Goal: Find contact information: Find contact information

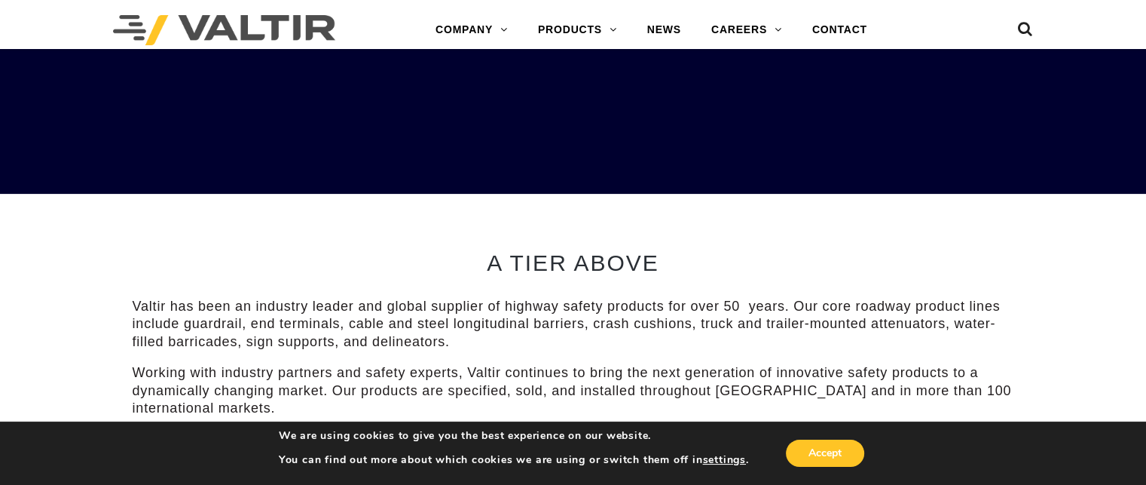
scroll to position [377, 0]
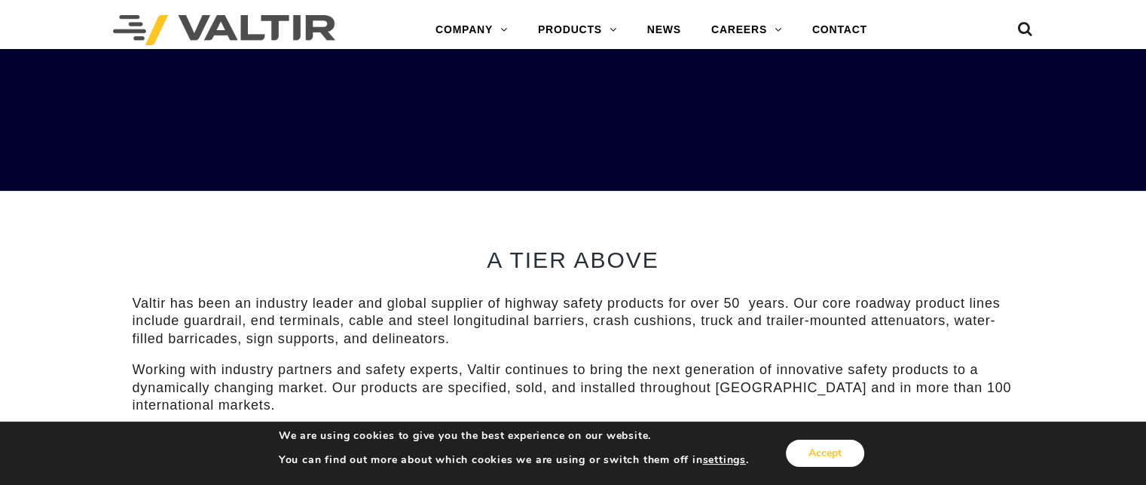
click at [824, 451] on button "Accept" at bounding box center [825, 452] width 78 height 27
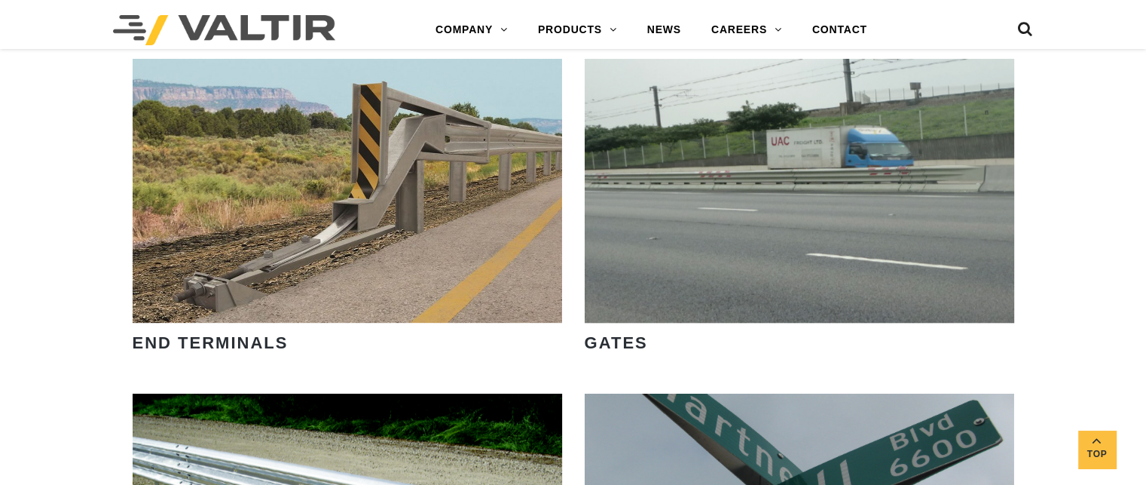
scroll to position [1432, 0]
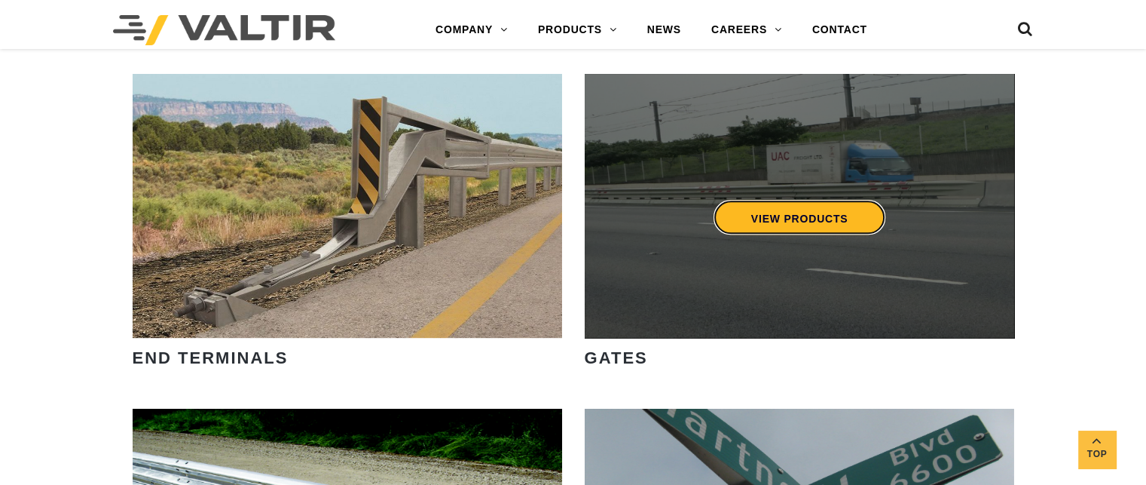
click at [789, 231] on link "VIEW PRODUCTS" at bounding box center [799, 217] width 173 height 35
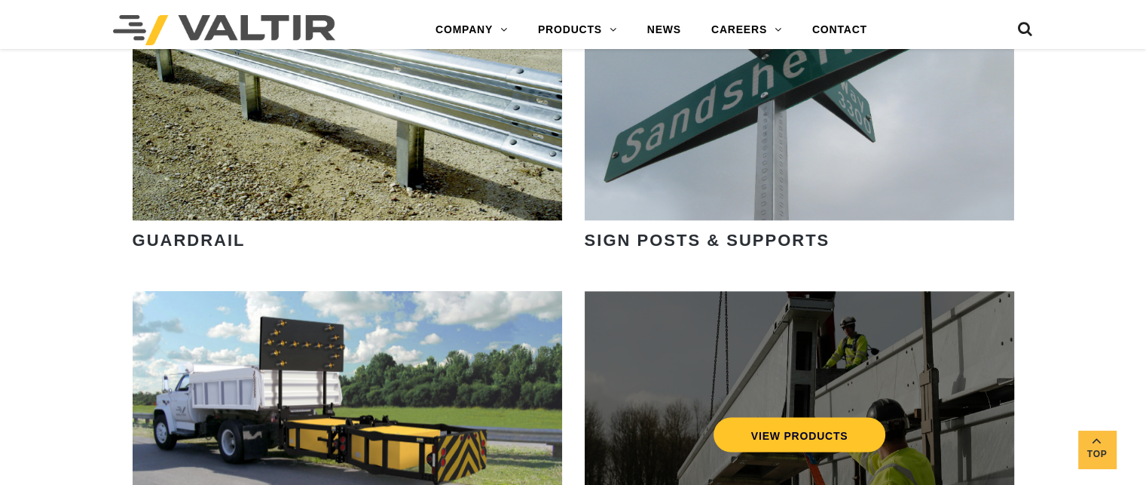
scroll to position [1881, 0]
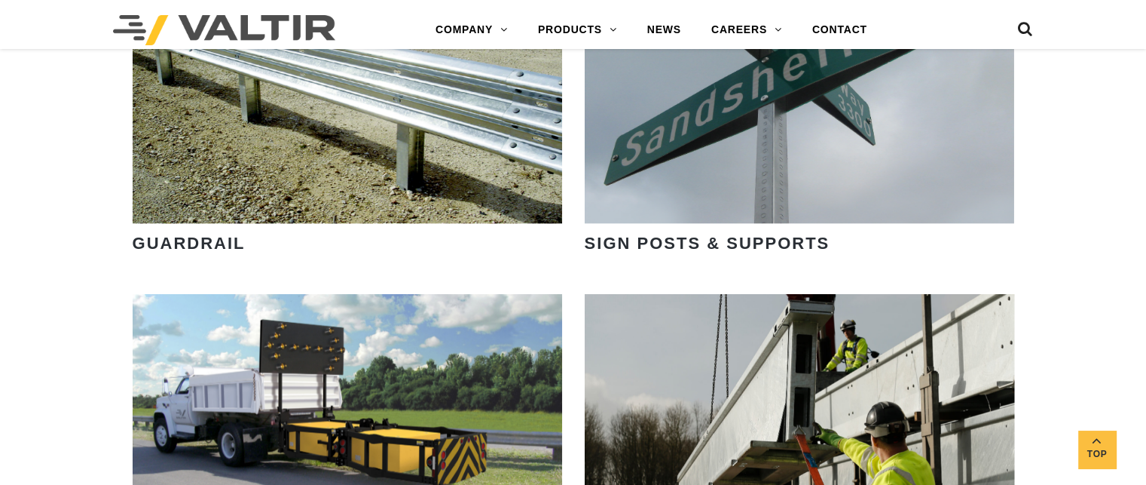
click at [783, 246] on strong "SIGN POSTS & SUPPORTS" at bounding box center [708, 243] width 246 height 19
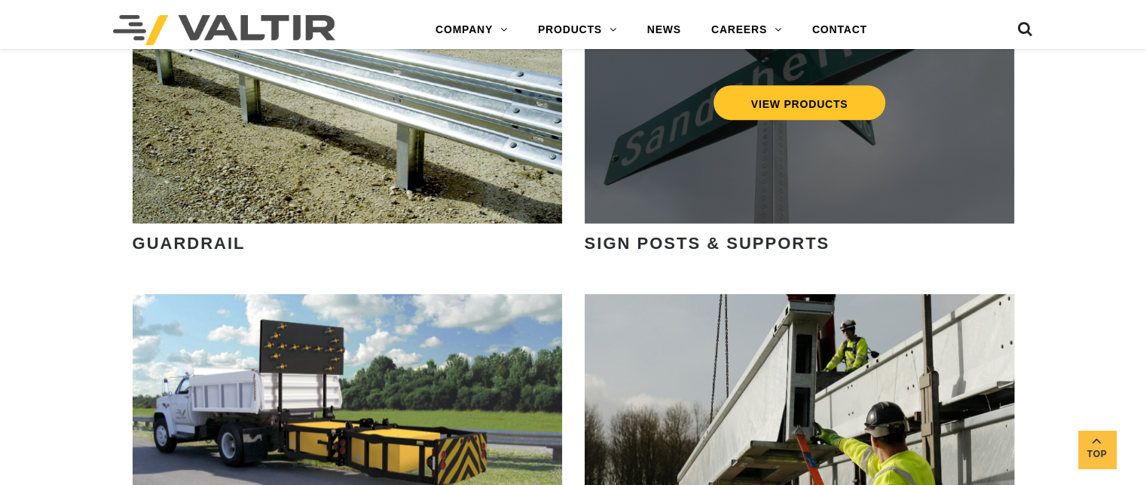
click at [778, 187] on div "VIEW PRODUCTS" at bounding box center [800, 91] width 430 height 264
click at [788, 108] on link "VIEW PRODUCTS" at bounding box center [799, 102] width 173 height 35
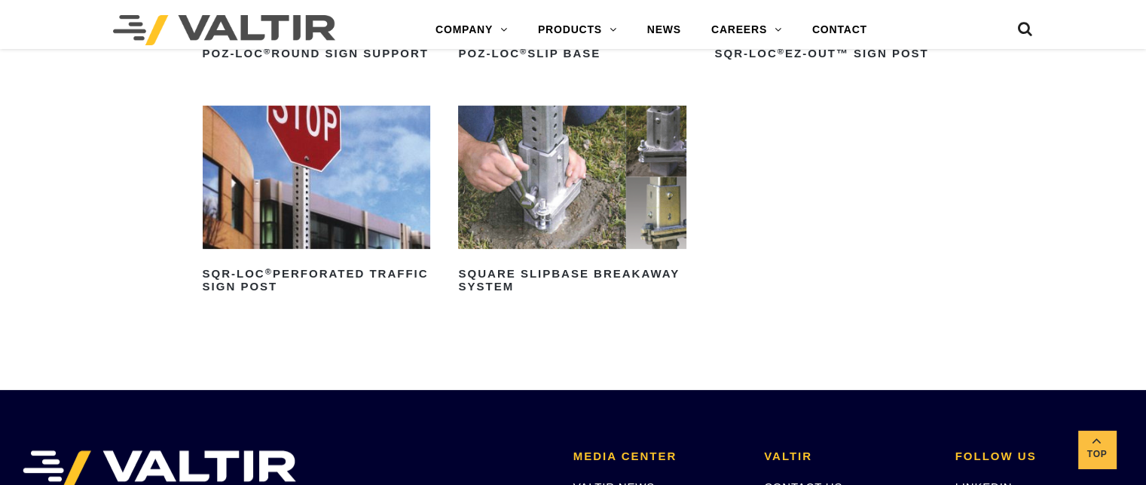
scroll to position [377, 0]
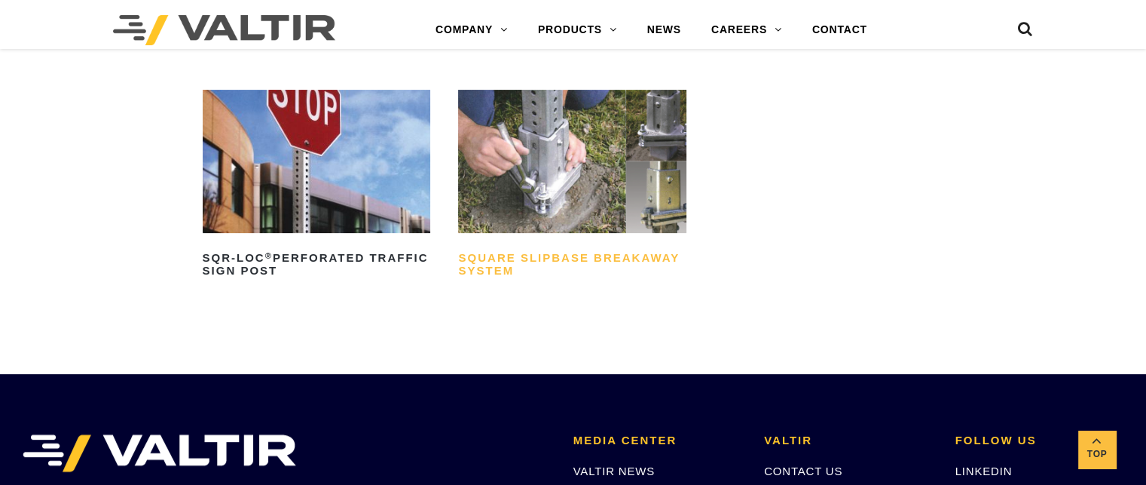
click at [482, 282] on h2 "Square Slipbase Breakaway System" at bounding box center [572, 264] width 228 height 36
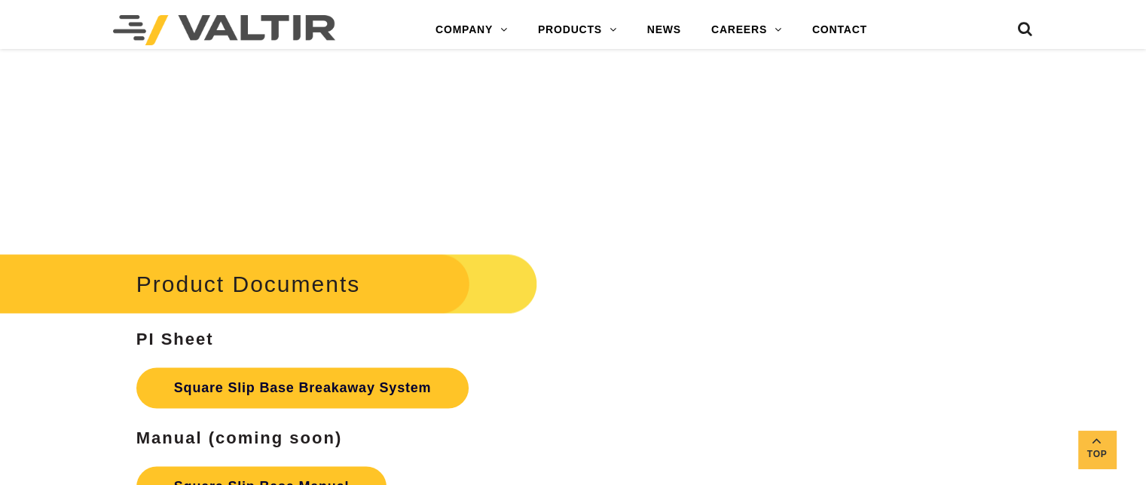
scroll to position [2411, 0]
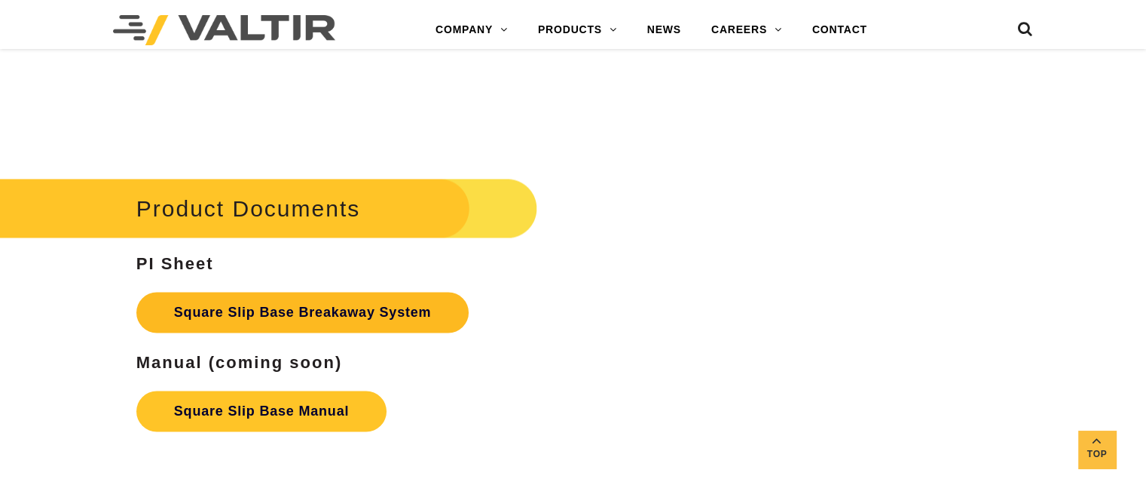
click at [295, 307] on link "Square Slip Base Breakaway System" at bounding box center [302, 312] width 333 height 41
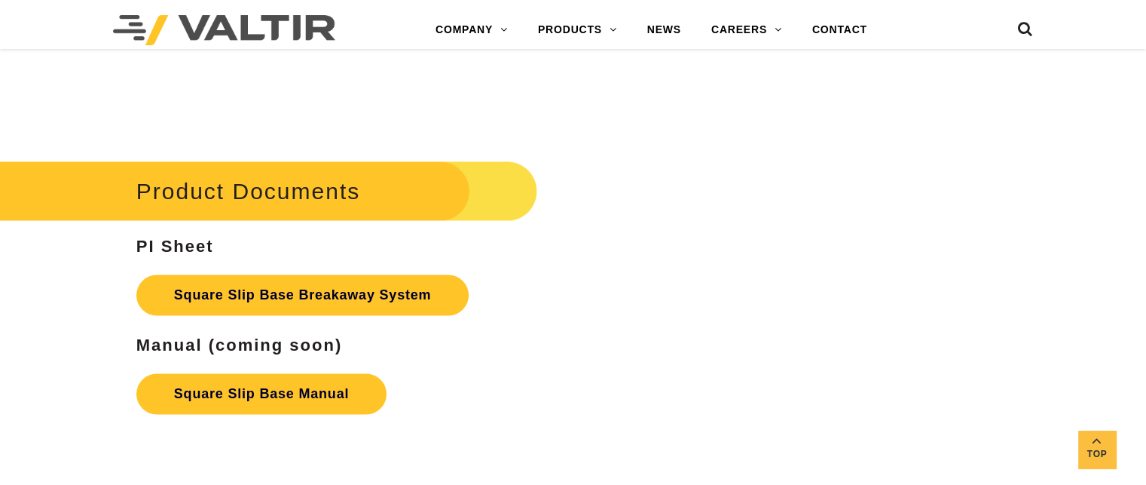
scroll to position [2411, 0]
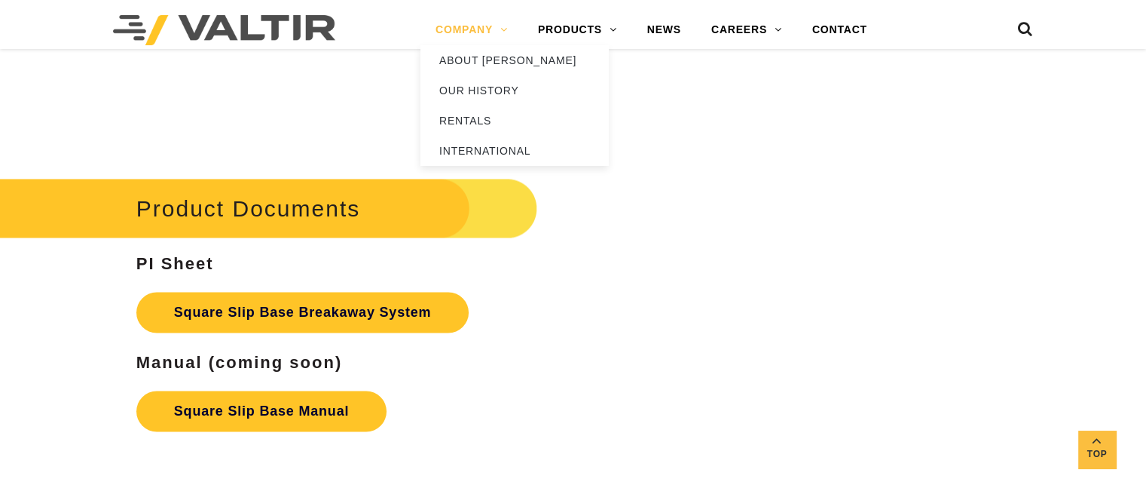
click at [476, 32] on link "COMPANY" at bounding box center [471, 30] width 102 height 30
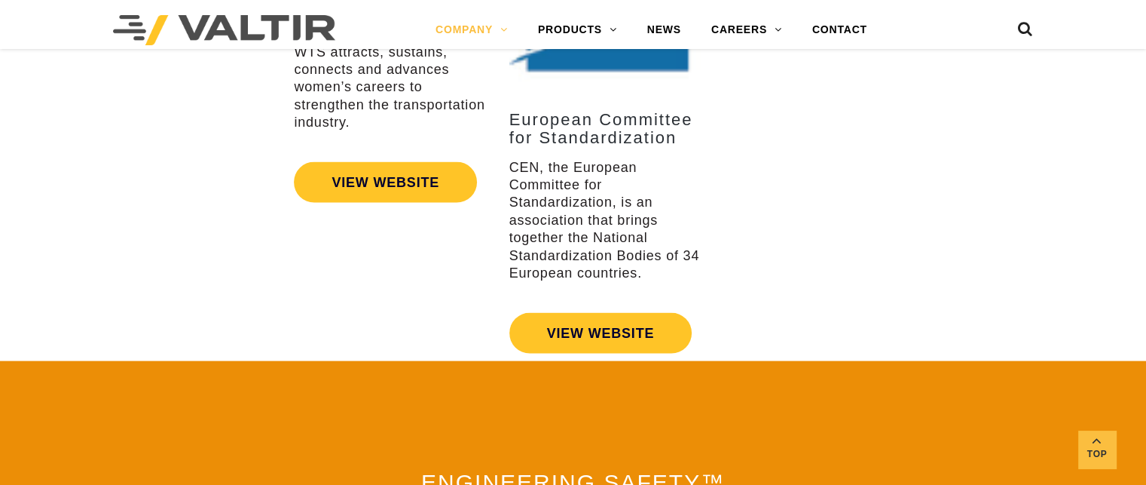
scroll to position [3024, 0]
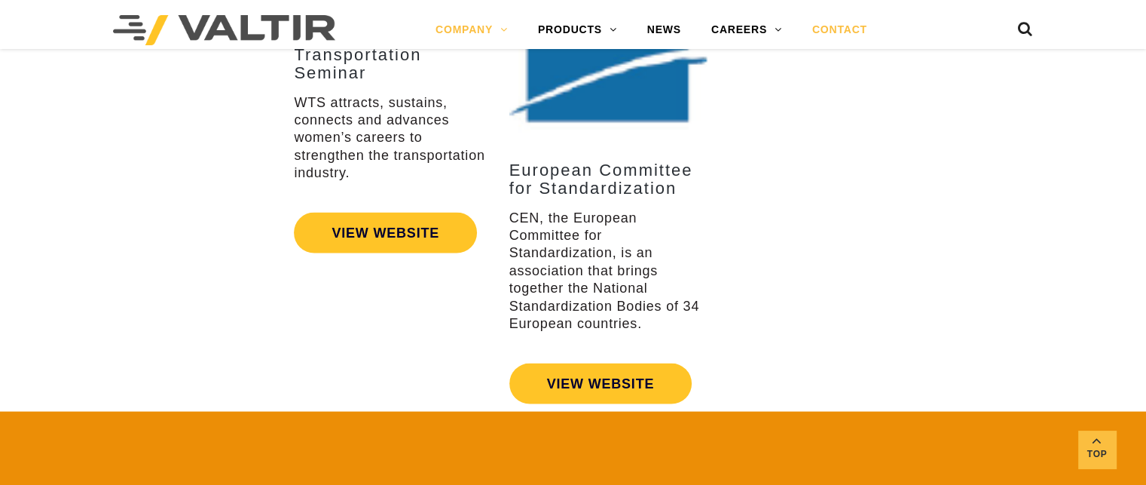
click at [831, 29] on link "CONTACT" at bounding box center [839, 30] width 85 height 30
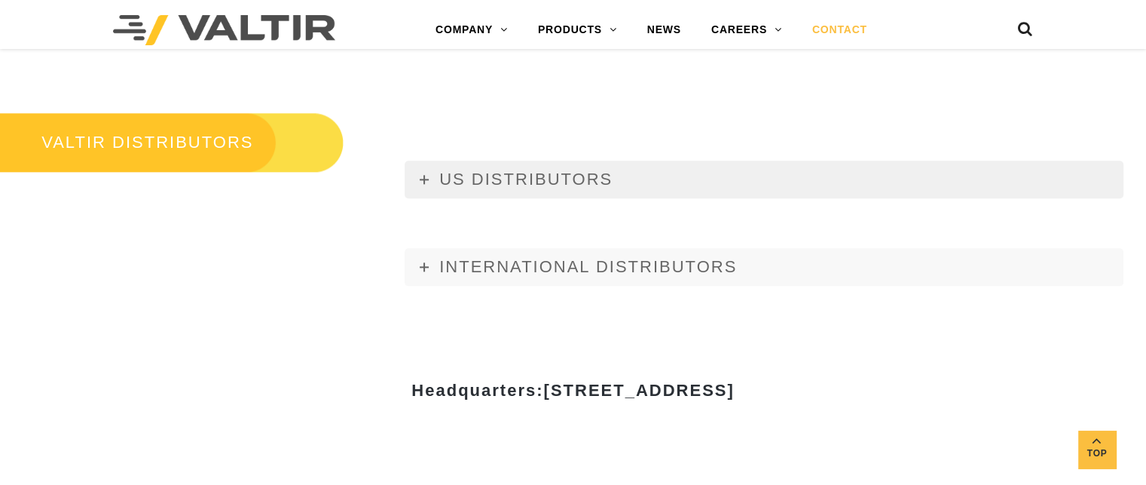
scroll to position [1733, 0]
click at [530, 174] on span "US DISTRIBUTORS" at bounding box center [525, 178] width 173 height 19
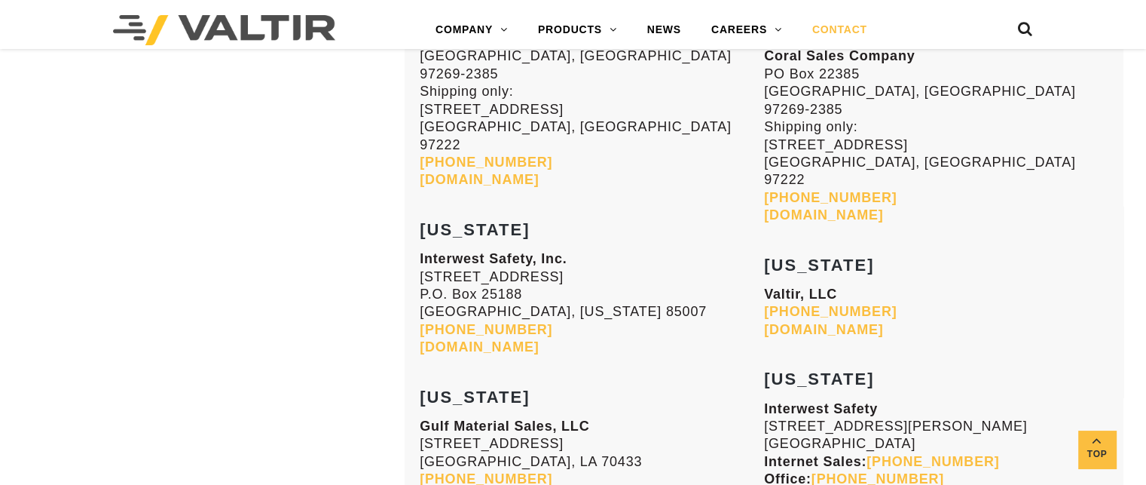
scroll to position [2110, 0]
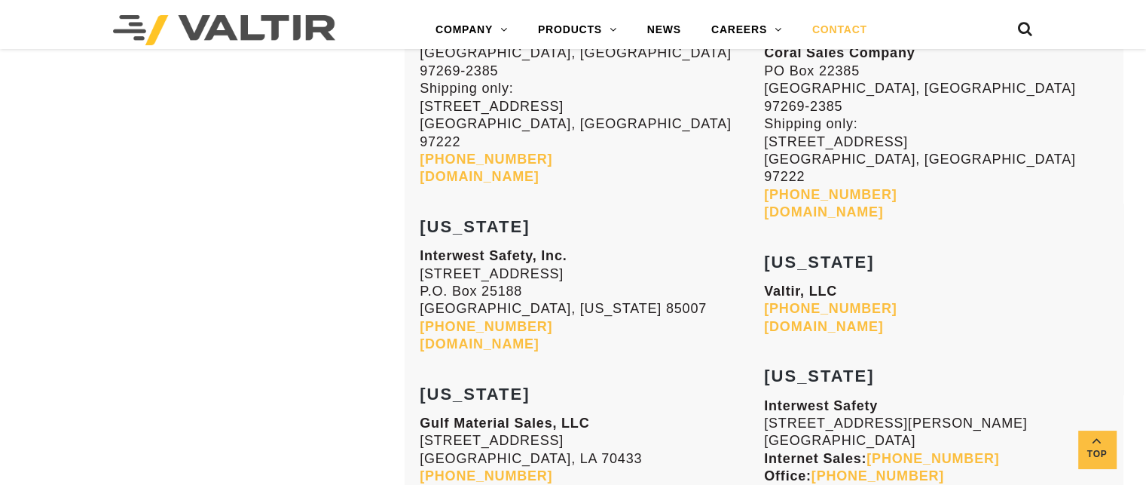
click at [469, 336] on link "[DOMAIN_NAME]" at bounding box center [479, 343] width 119 height 15
